Goal: Information Seeking & Learning: Find specific fact

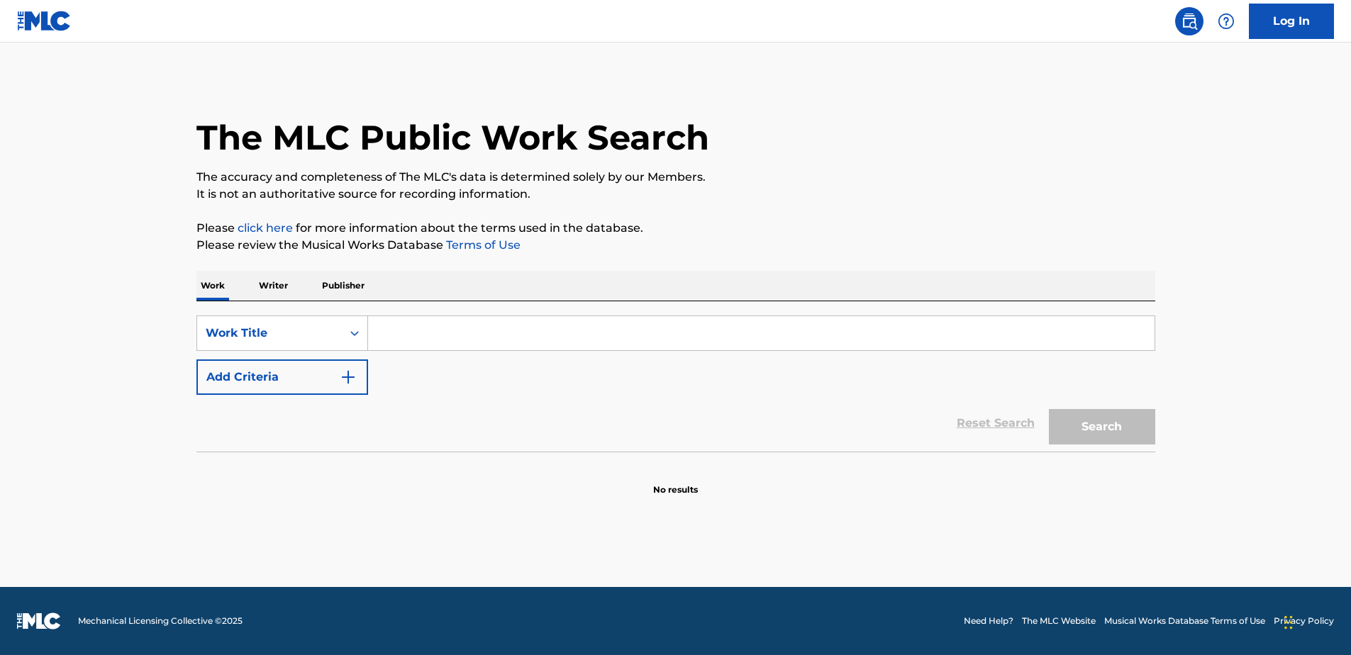
click at [473, 333] on input "Search Form" at bounding box center [761, 333] width 787 height 34
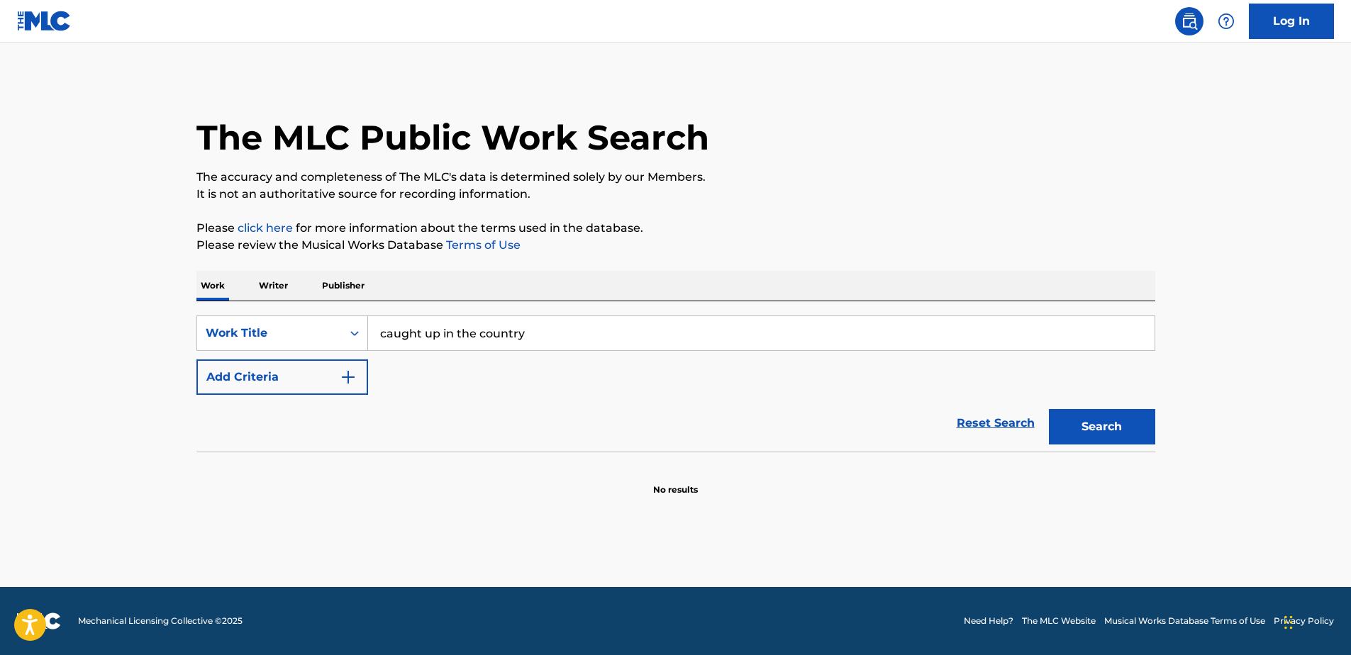
type input "caught up in the country"
click at [1049, 409] on button "Search" at bounding box center [1102, 426] width 106 height 35
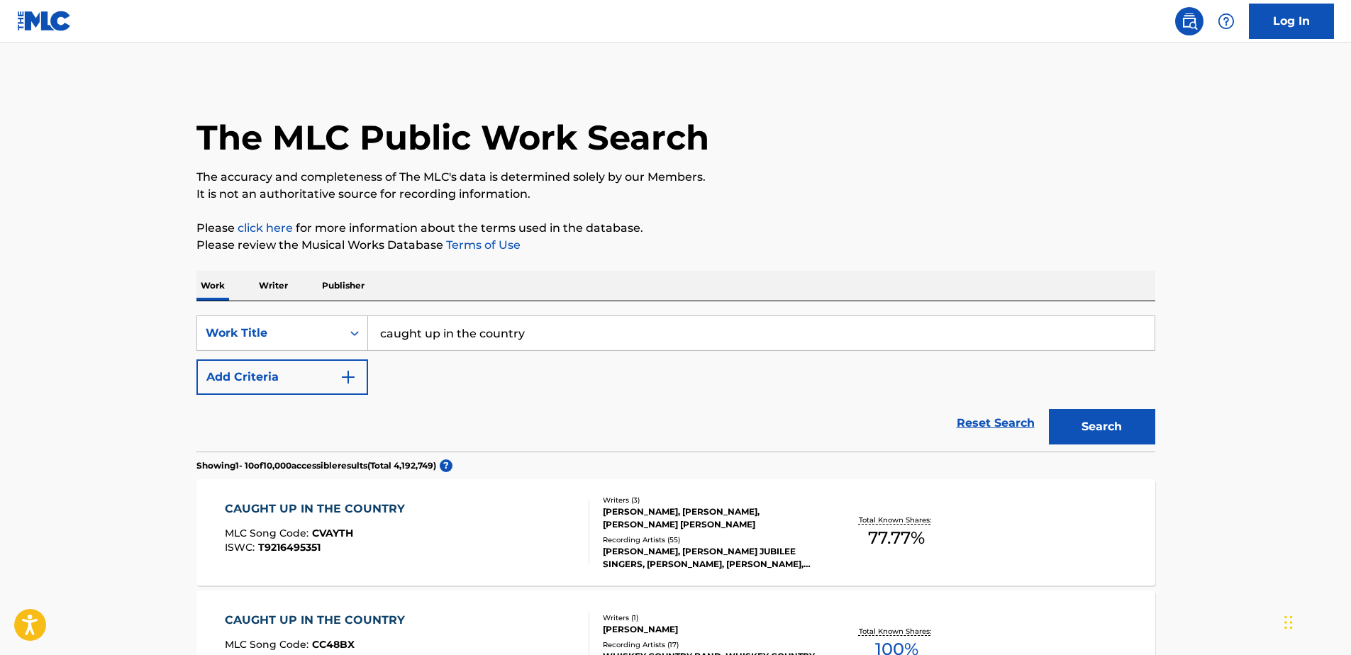
scroll to position [71, 0]
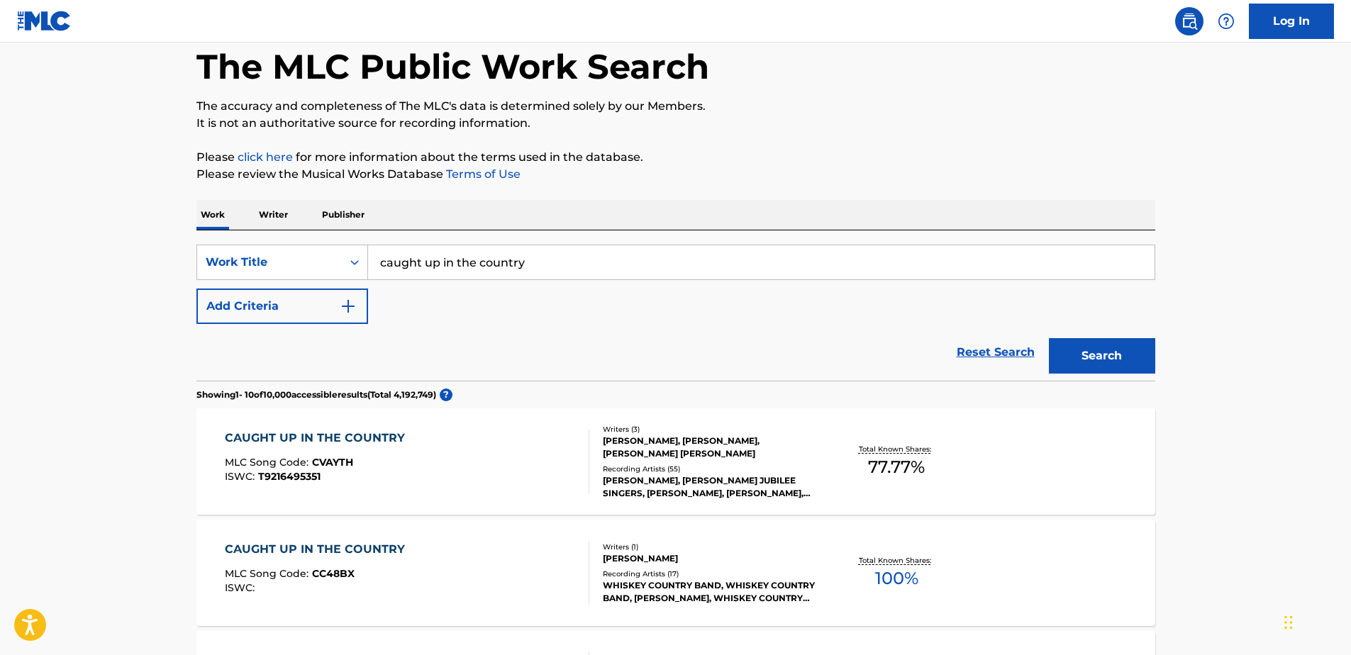
click at [640, 453] on div "[PERSON_NAME], [PERSON_NAME], [PERSON_NAME] [PERSON_NAME]" at bounding box center [710, 448] width 214 height 26
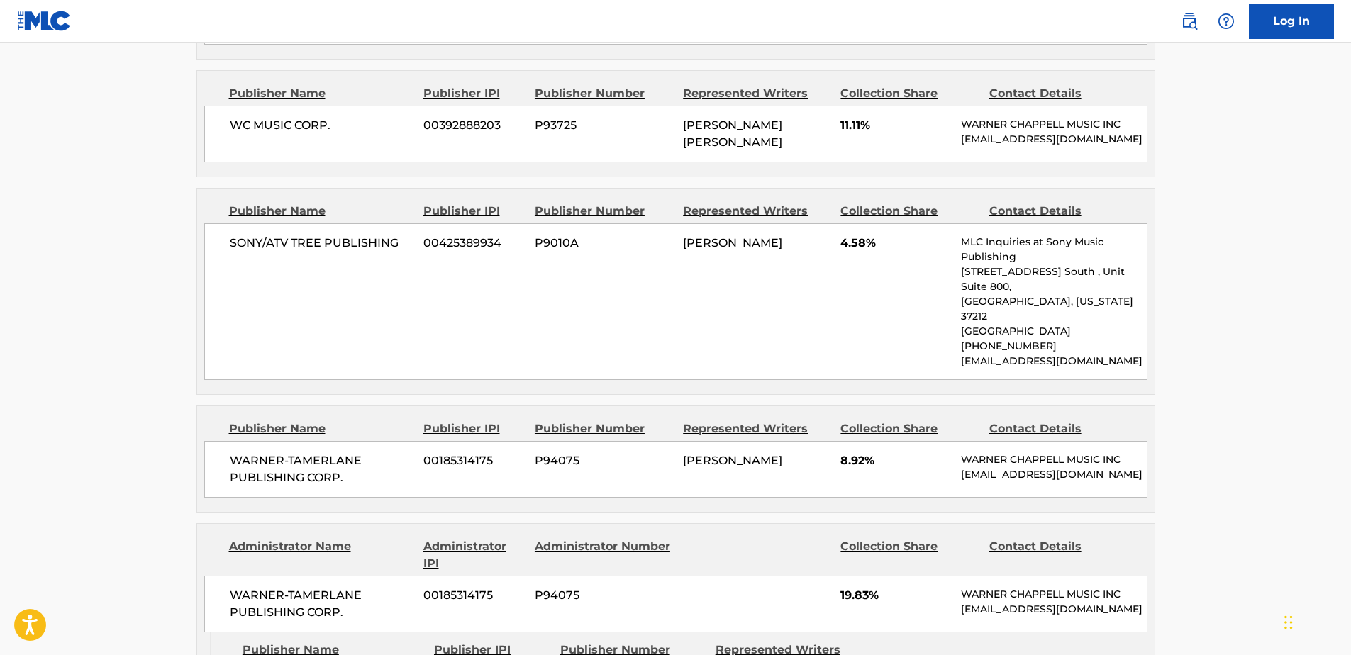
scroll to position [993, 0]
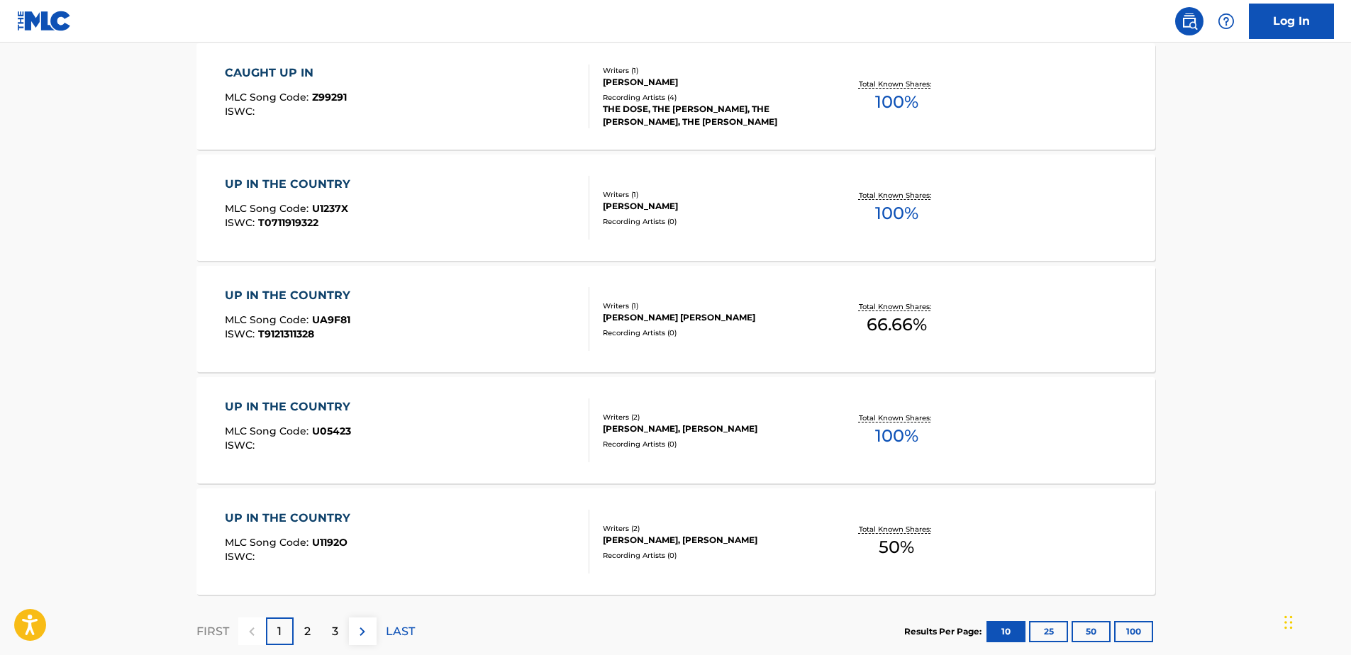
scroll to position [71, 0]
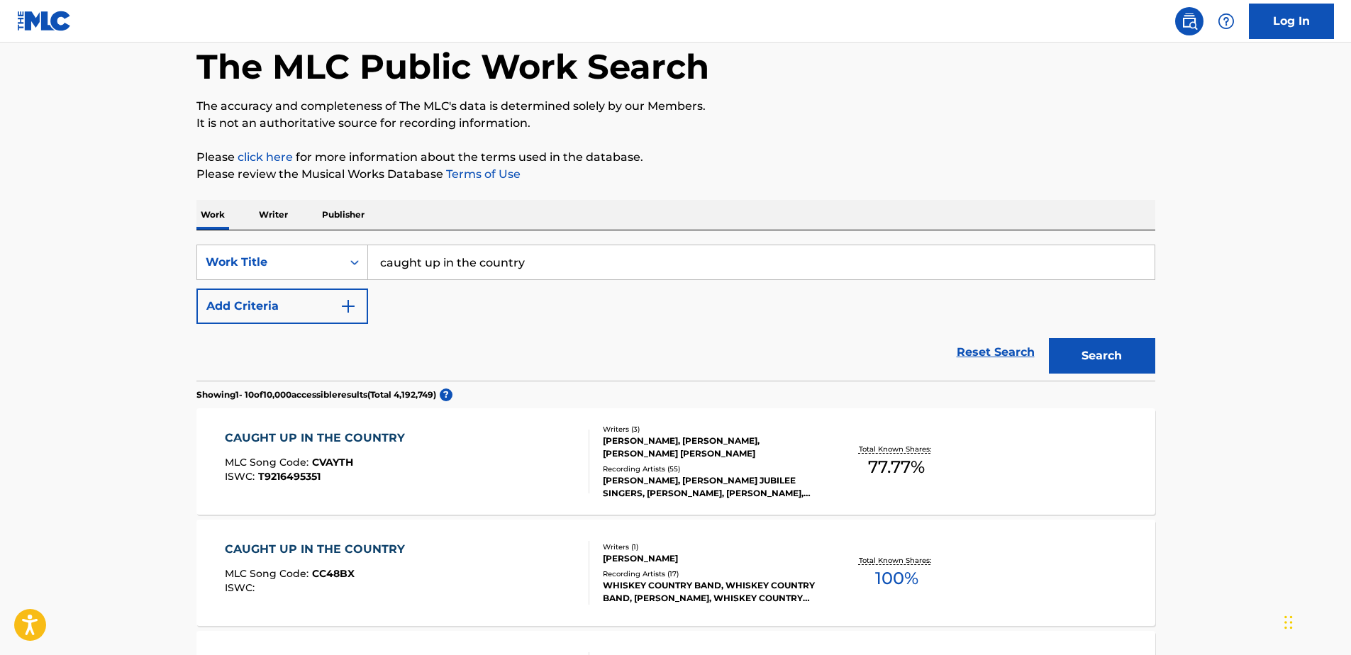
drag, startPoint x: 543, startPoint y: 259, endPoint x: 267, endPoint y: 238, distance: 276.0
click at [270, 237] on div "SearchWithCriteria72d1b34d-734d-46bd-978e-a18f51dc0b42 Work Title caught up in …" at bounding box center [675, 306] width 959 height 150
type input "lights come on"
click at [271, 303] on button "Add Criteria" at bounding box center [282, 306] width 172 height 35
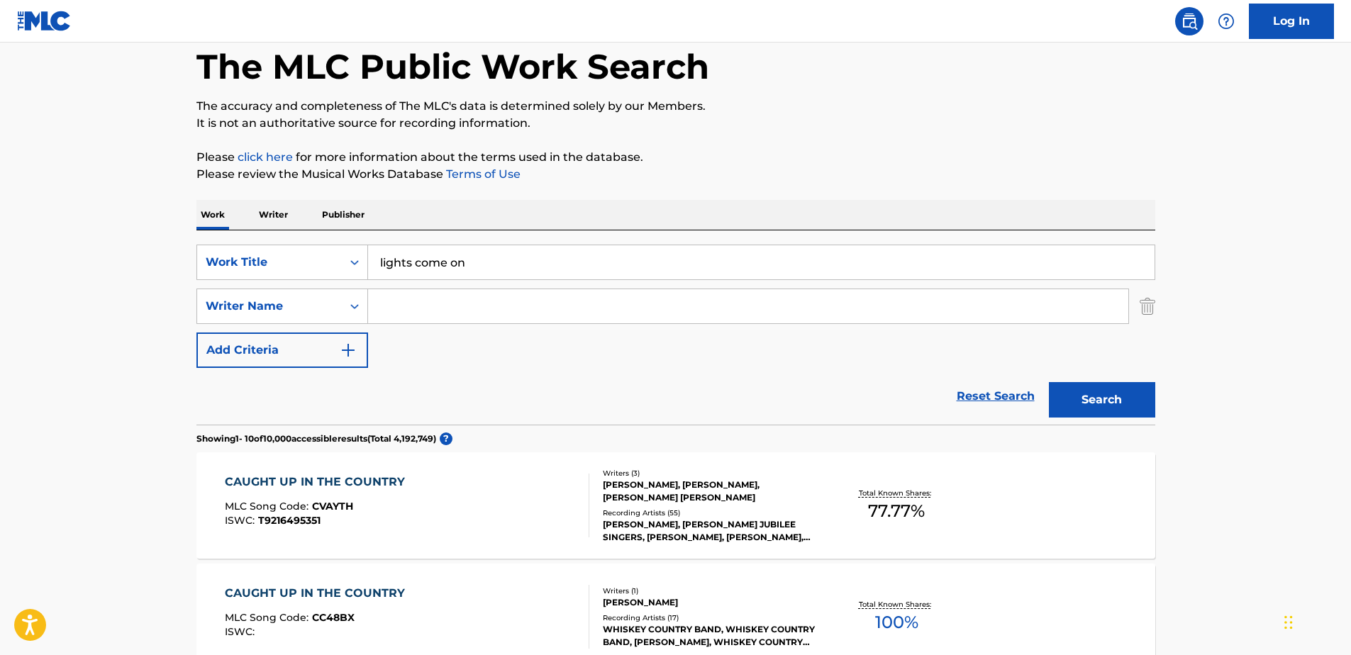
click at [409, 312] on input "Search Form" at bounding box center [748, 306] width 760 height 34
type input "schmidt"
click at [1049, 382] on button "Search" at bounding box center [1102, 399] width 106 height 35
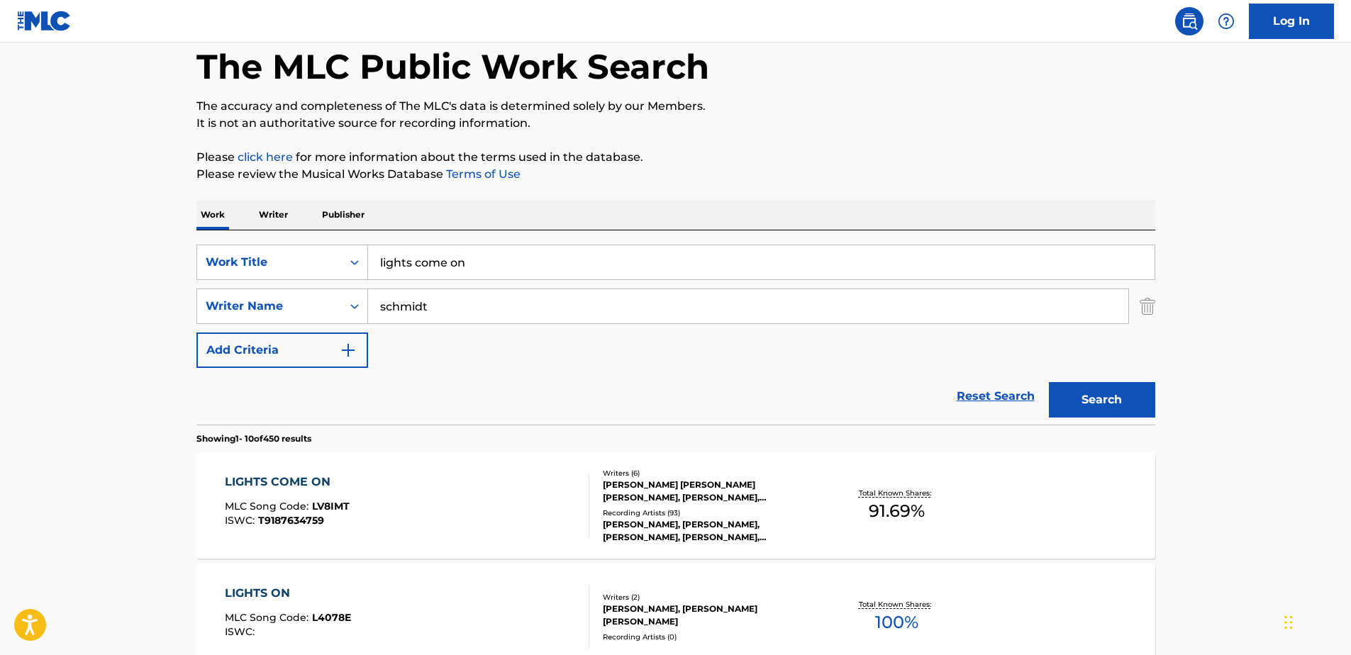
click at [668, 489] on div "[PERSON_NAME] [PERSON_NAME] [PERSON_NAME], [PERSON_NAME], [PERSON_NAME] [PERSON…" at bounding box center [710, 492] width 214 height 26
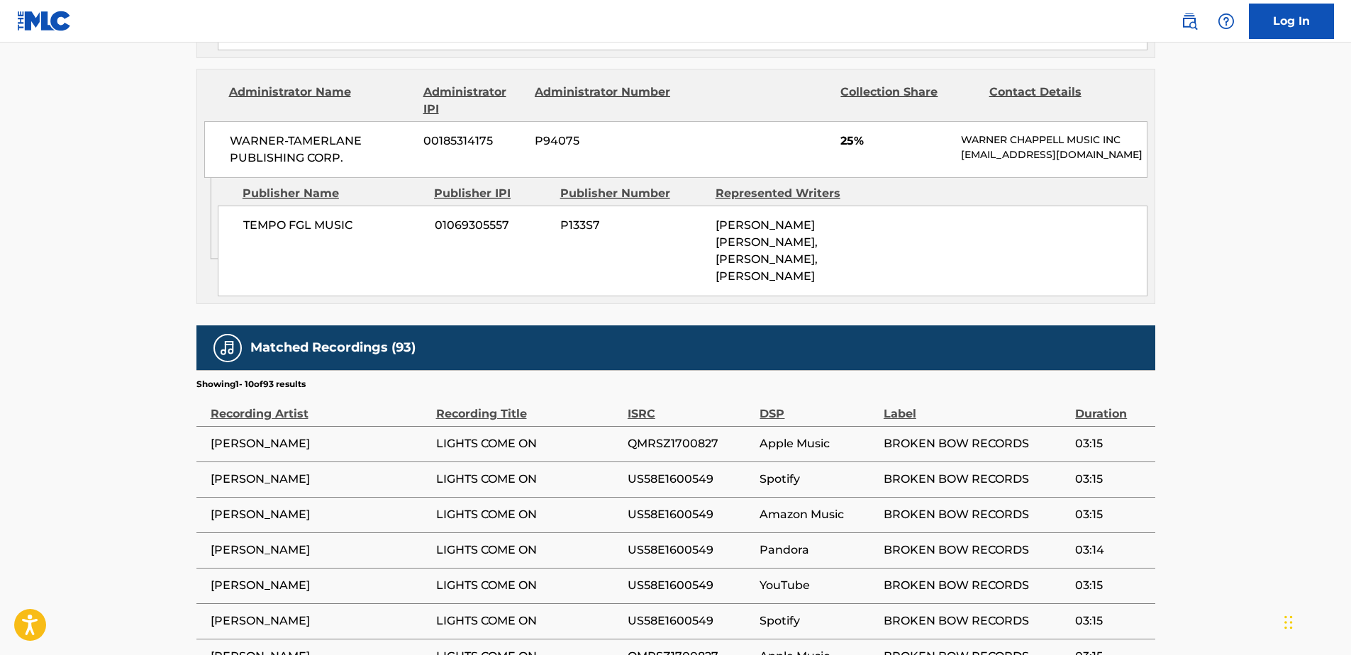
scroll to position [2624, 0]
